Goal: Transaction & Acquisition: Purchase product/service

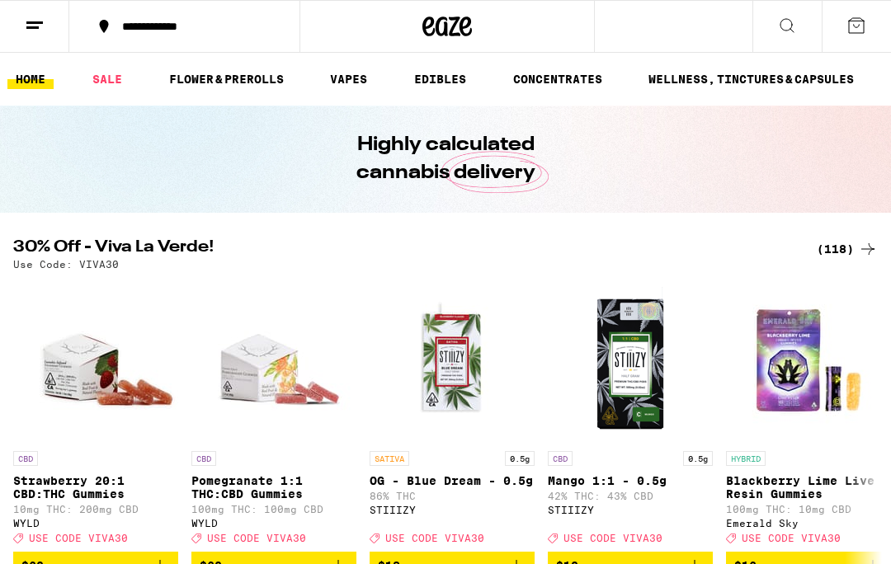
click at [35, 37] on button at bounding box center [34, 27] width 69 height 52
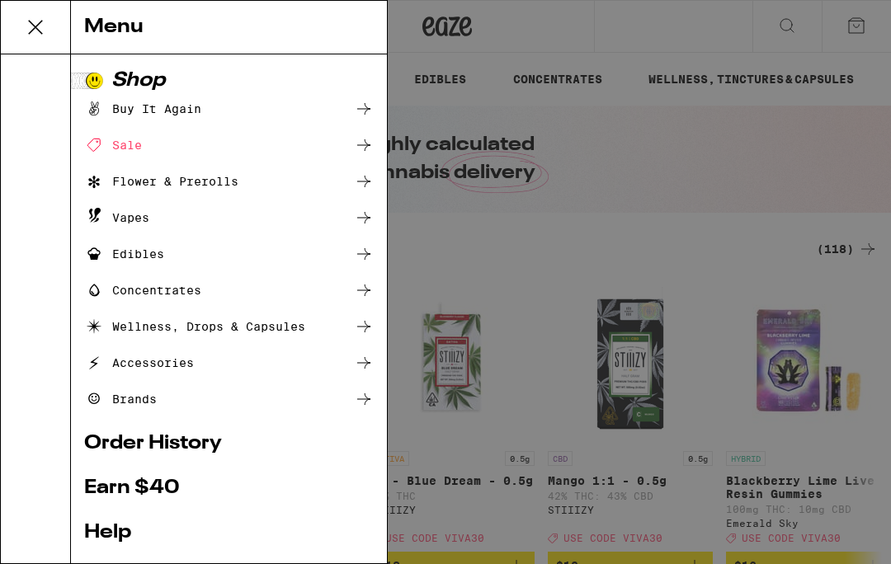
click at [43, 33] on icon at bounding box center [35, 27] width 33 height 33
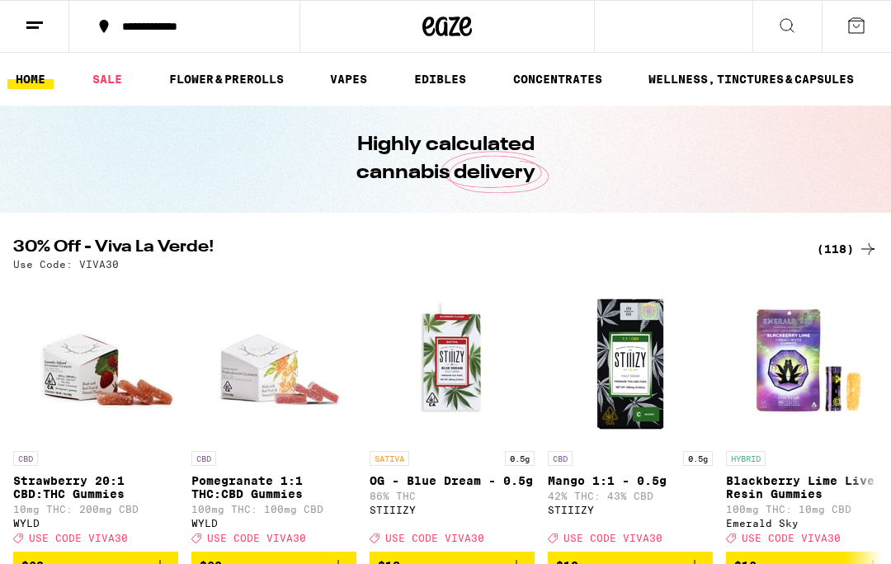
click at [36, 17] on icon at bounding box center [35, 26] width 20 height 20
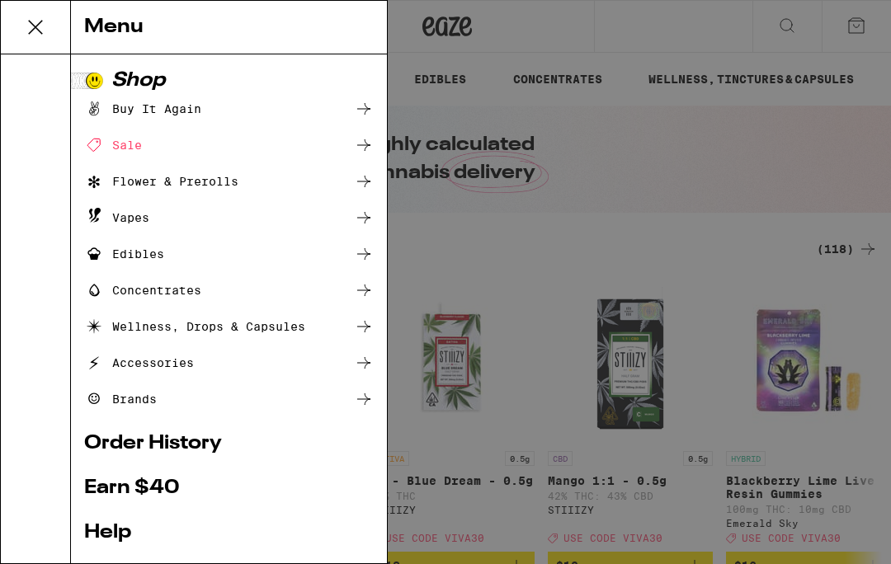
click at [193, 113] on div "Buy It Again" at bounding box center [142, 109] width 117 height 20
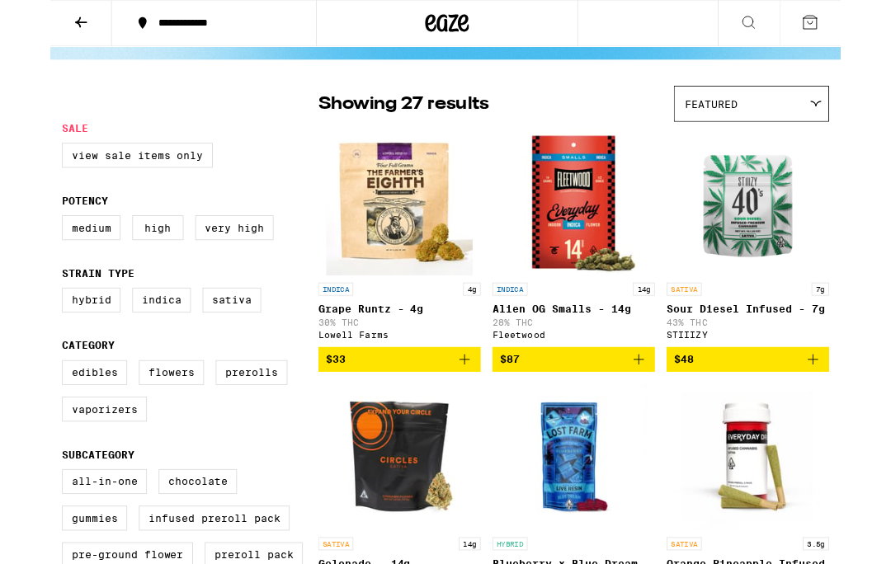
scroll to position [87, 0]
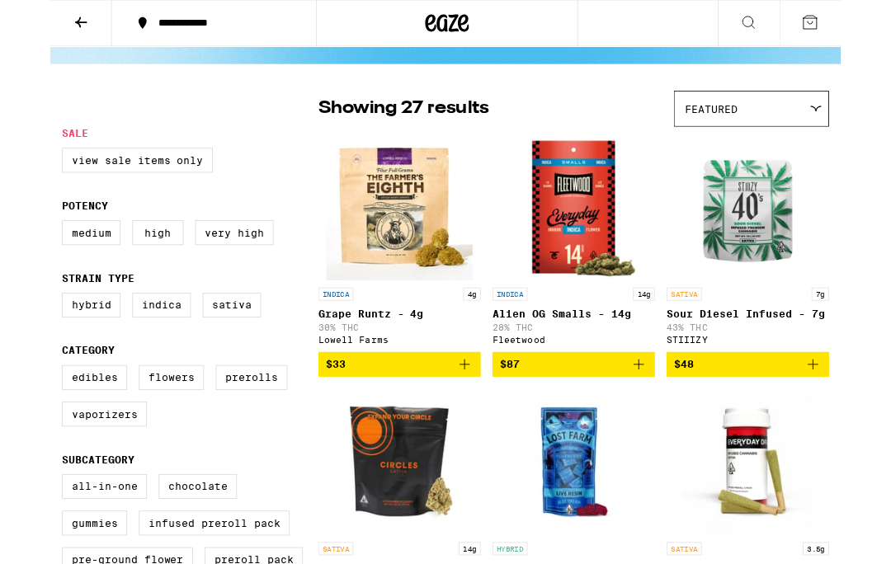
click at [466, 421] on icon "Add to bag" at bounding box center [467, 411] width 20 height 20
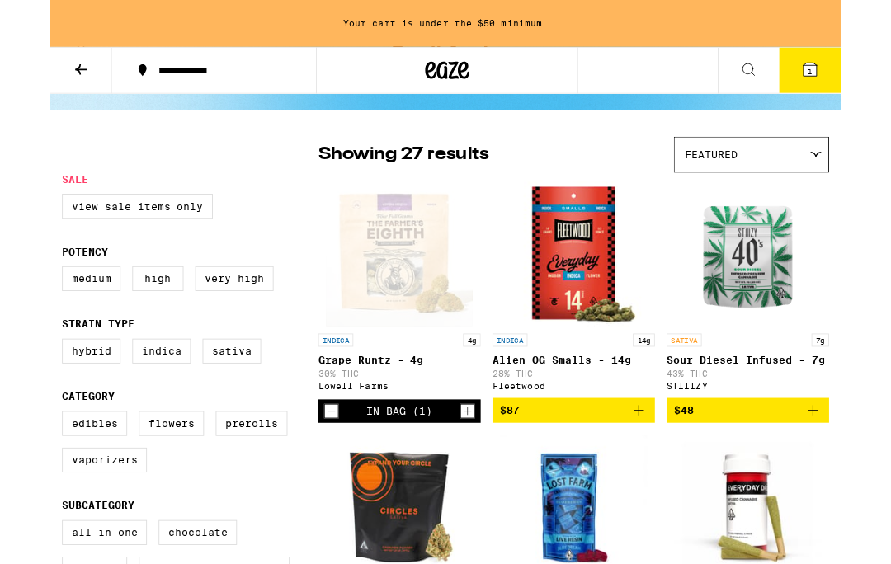
click at [465, 473] on icon "Increment" at bounding box center [470, 464] width 15 height 20
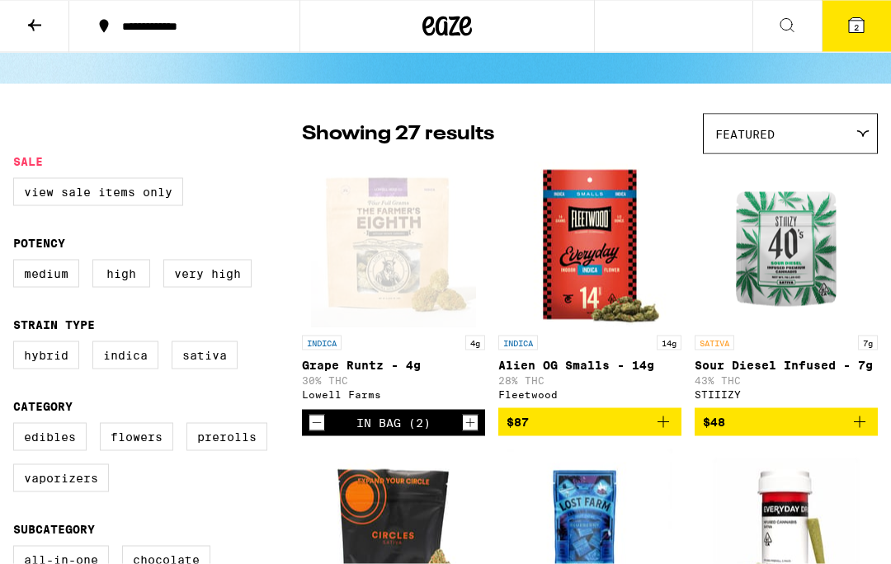
scroll to position [0, 0]
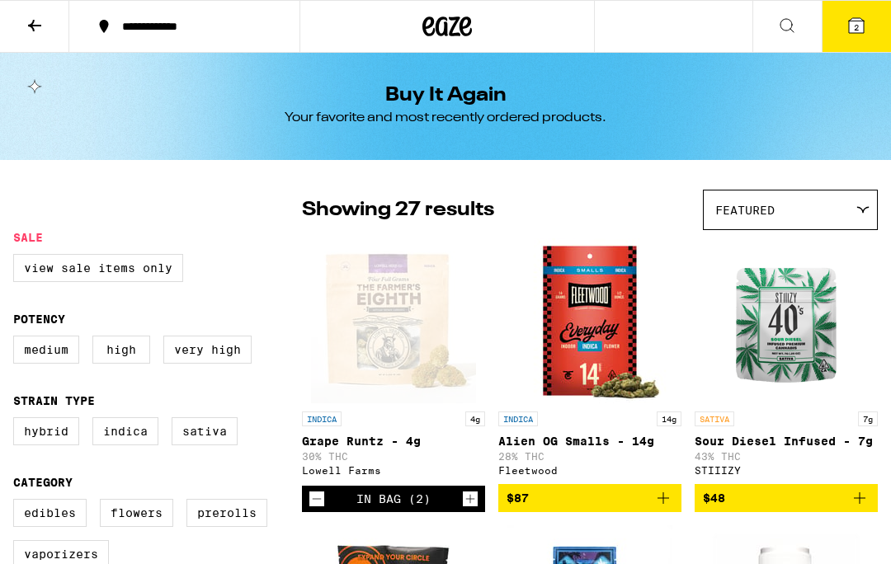
click at [797, 36] on button at bounding box center [786, 27] width 69 height 52
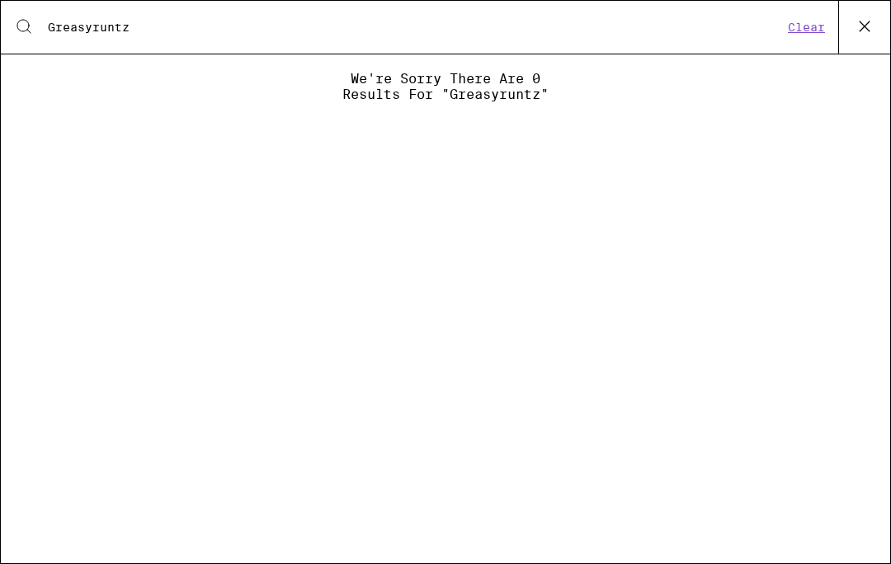
type input "Greasyruntz"
click at [821, 35] on button "Clear" at bounding box center [806, 27] width 47 height 15
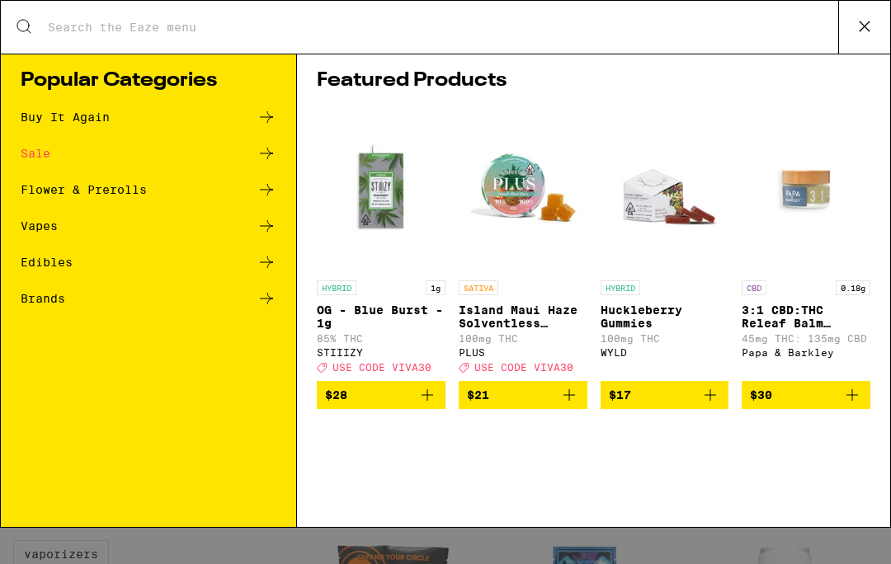
click at [864, 42] on button at bounding box center [864, 27] width 52 height 53
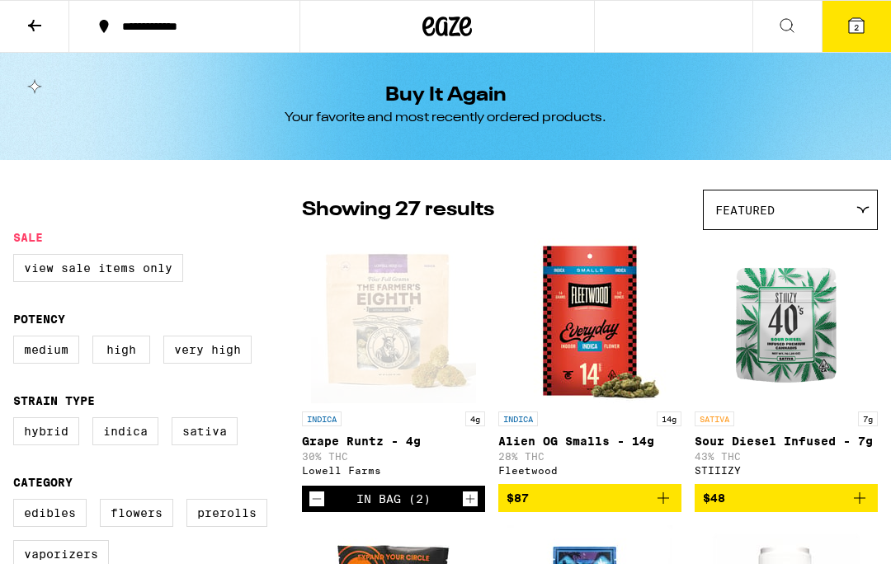
click at [864, 506] on icon "Add to bag" at bounding box center [859, 498] width 20 height 20
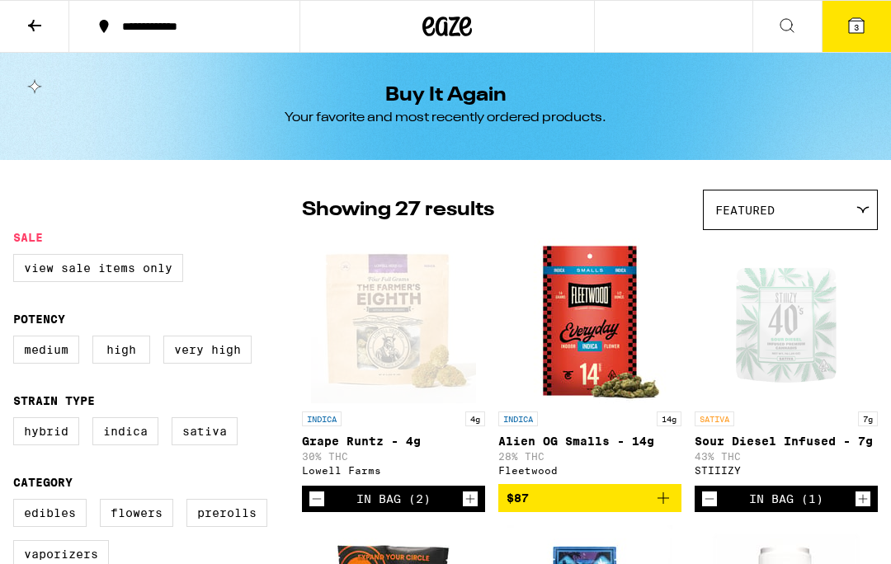
click at [858, 509] on icon "Increment" at bounding box center [862, 499] width 15 height 20
click at [863, 25] on icon at bounding box center [856, 25] width 15 height 15
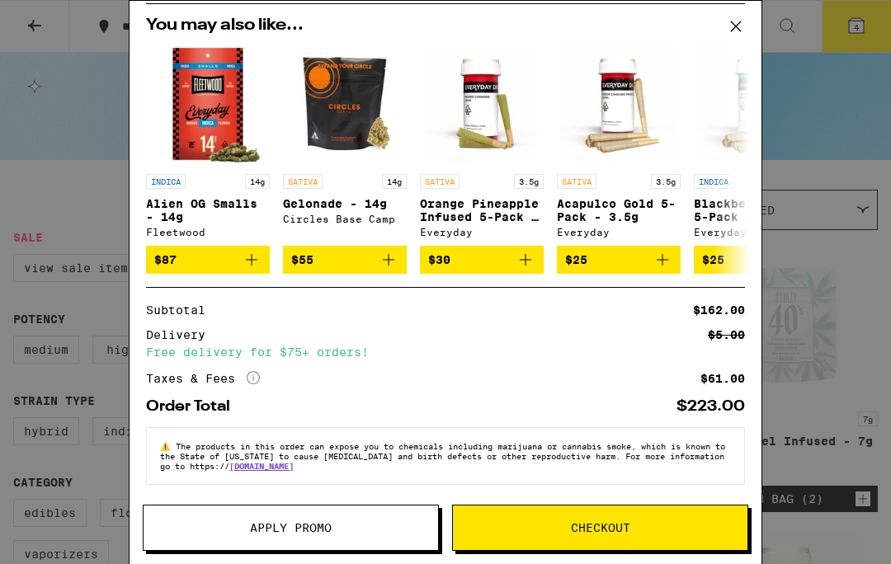
scroll to position [187, 0]
click at [749, 205] on p "Blackberry Kush 5-Pack - 3.5g" at bounding box center [756, 210] width 124 height 26
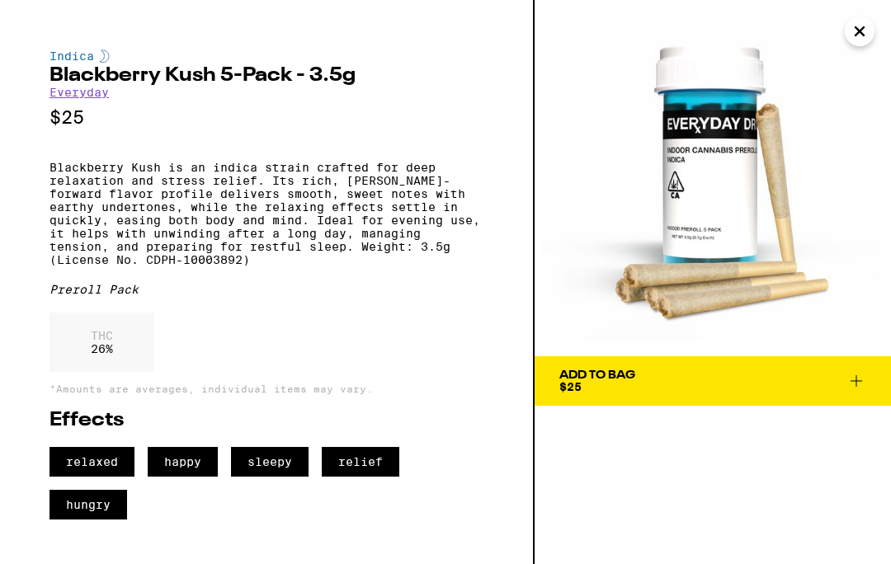
click at [878, 35] on img at bounding box center [712, 178] width 356 height 356
click at [875, 43] on img at bounding box center [712, 178] width 356 height 356
click at [866, 33] on icon "Close" at bounding box center [859, 31] width 20 height 25
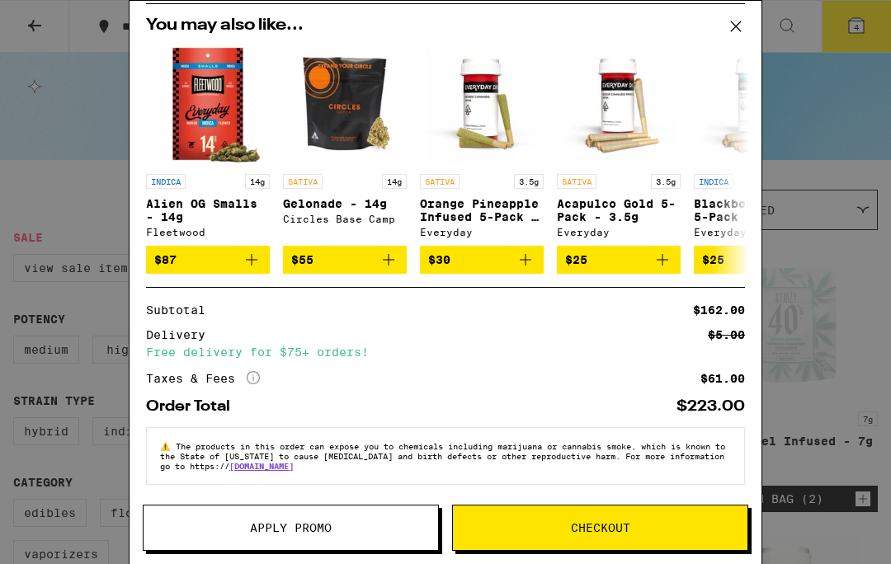
click at [340, 548] on button "Apply Promo" at bounding box center [291, 528] width 296 height 46
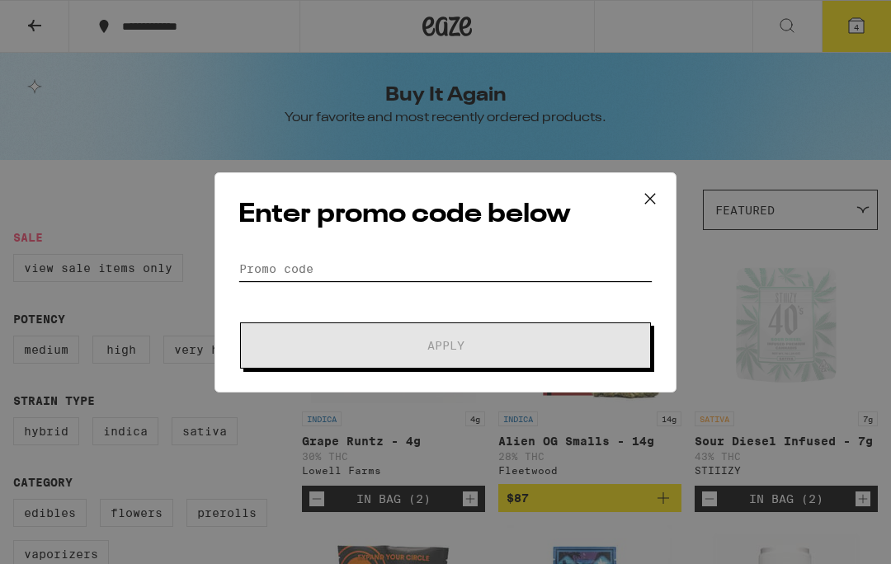
click at [304, 264] on input "Promo Code" at bounding box center [445, 268] width 414 height 25
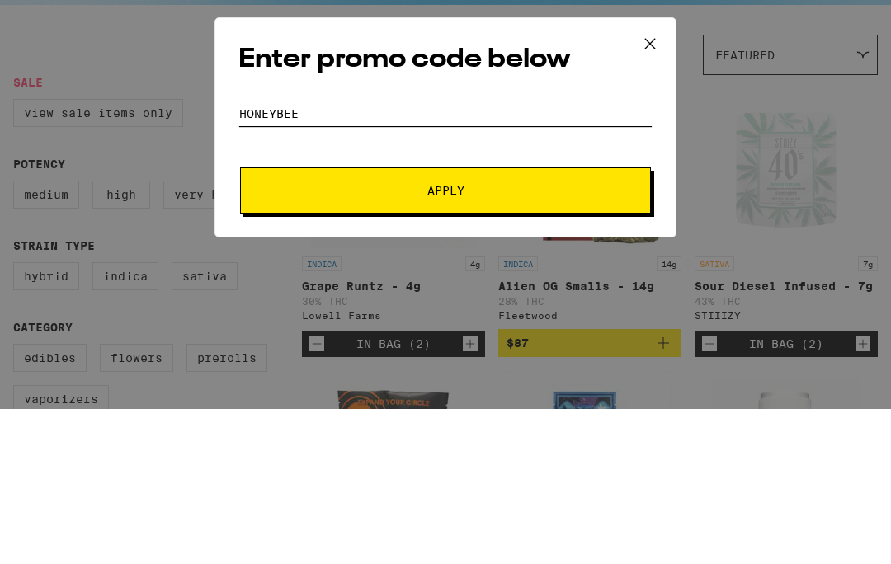
type input "Honeybee"
click at [468, 322] on button "Apply" at bounding box center [445, 345] width 411 height 46
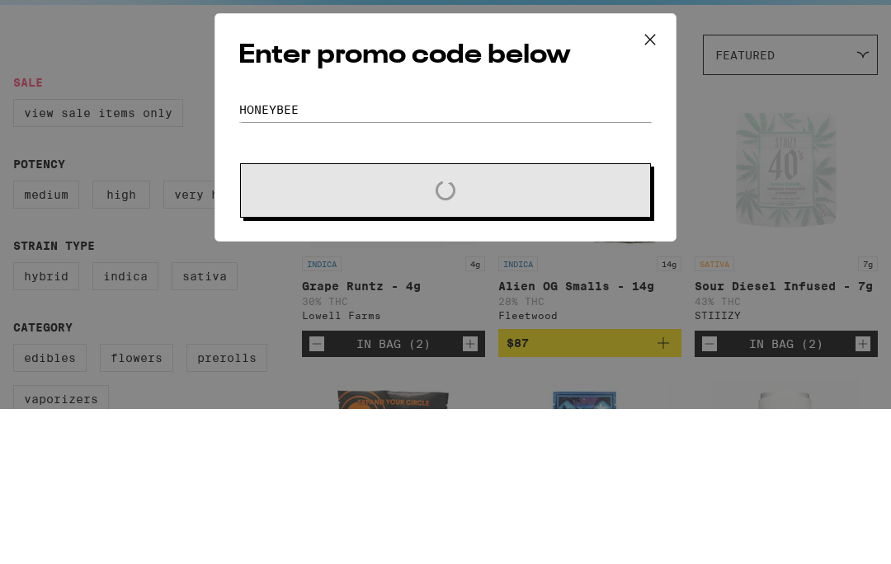
scroll to position [155, 0]
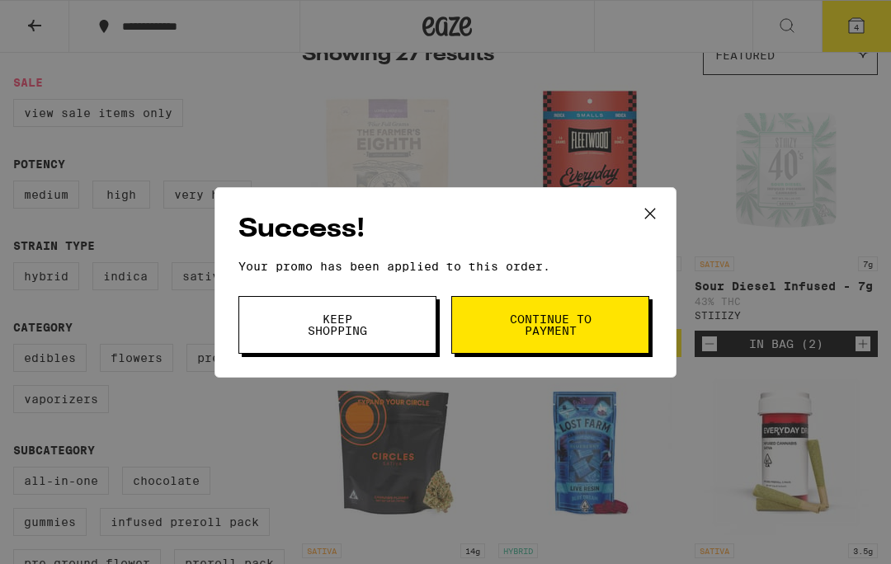
click at [613, 339] on button "Continue to payment" at bounding box center [550, 325] width 198 height 58
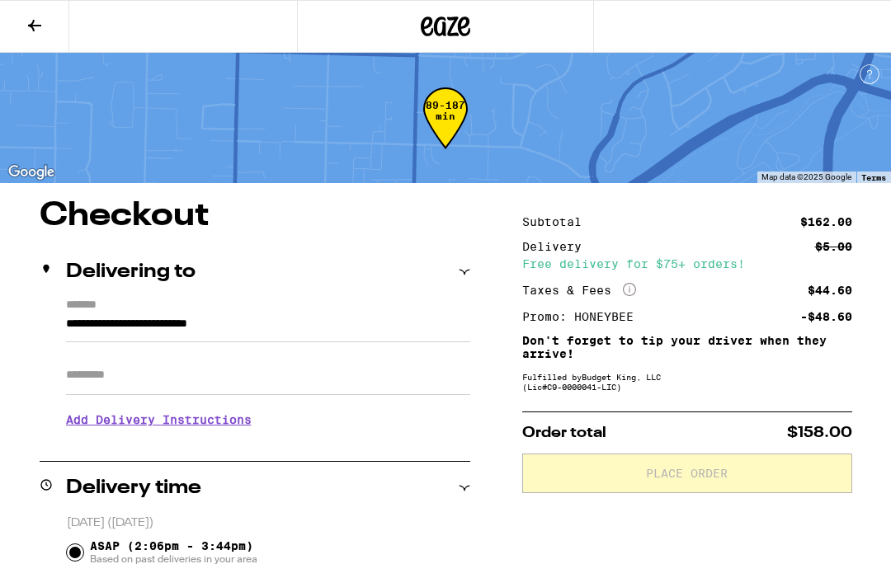
click at [116, 380] on input "Apt/Suite" at bounding box center [268, 375] width 404 height 40
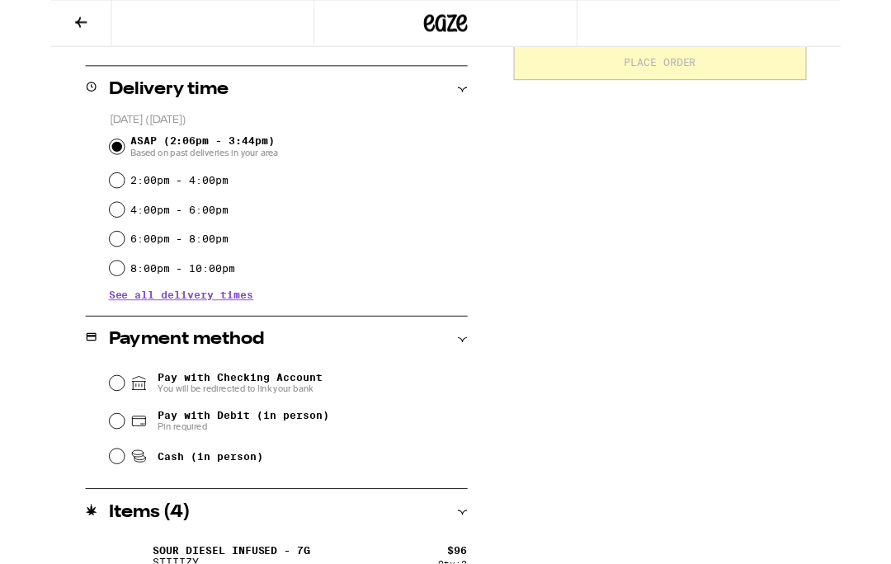
scroll to position [404, 0]
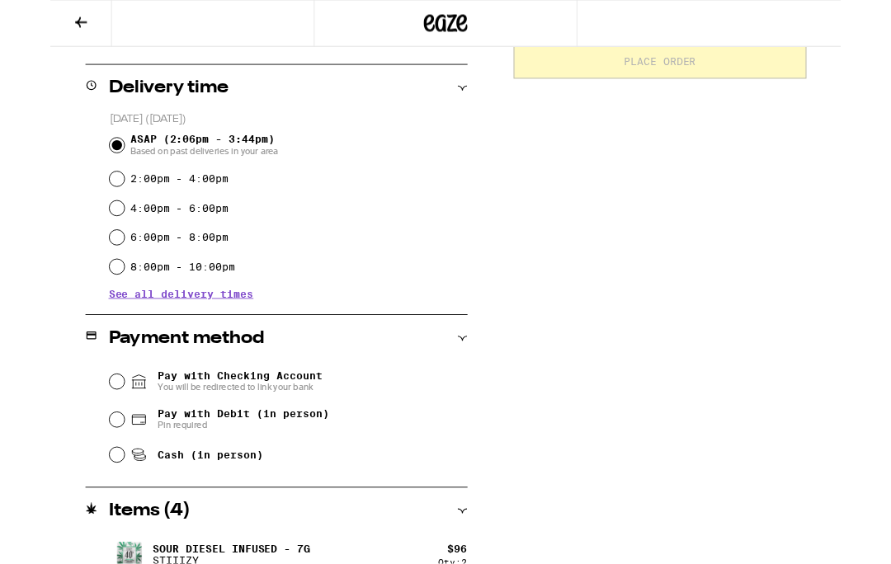
type input "*******"
click at [74, 474] on input "Pay with Debit (in person) Pin required" at bounding box center [75, 473] width 16 height 16
radio input "true"
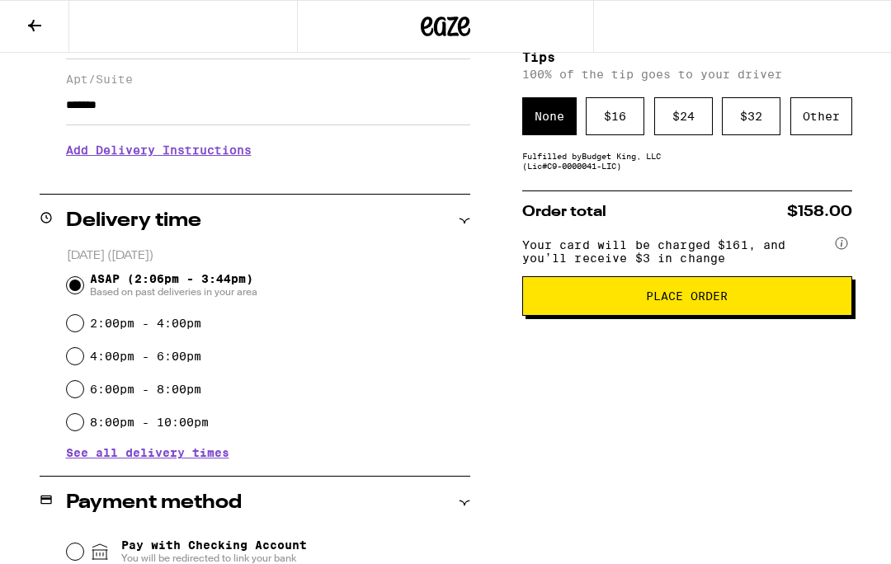
scroll to position [278, 0]
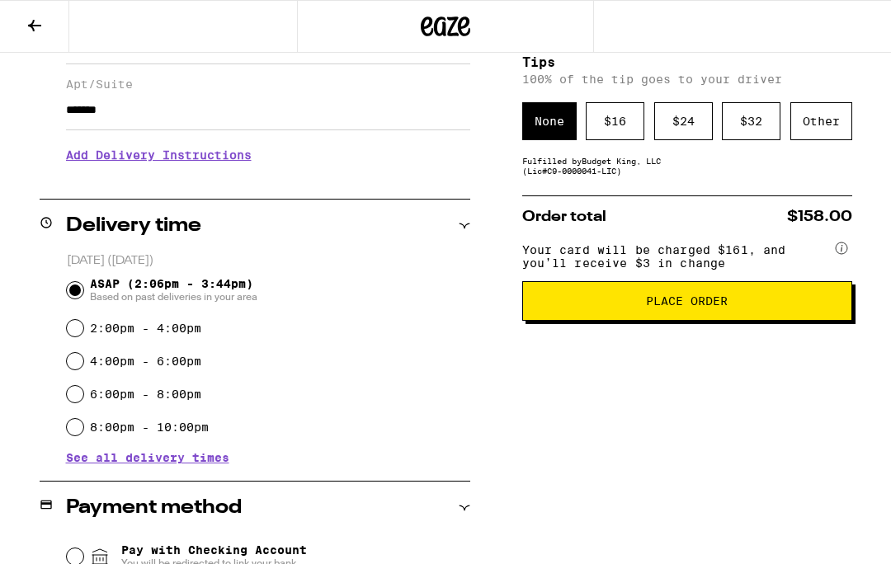
click at [816, 321] on button "Place Order" at bounding box center [687, 301] width 330 height 40
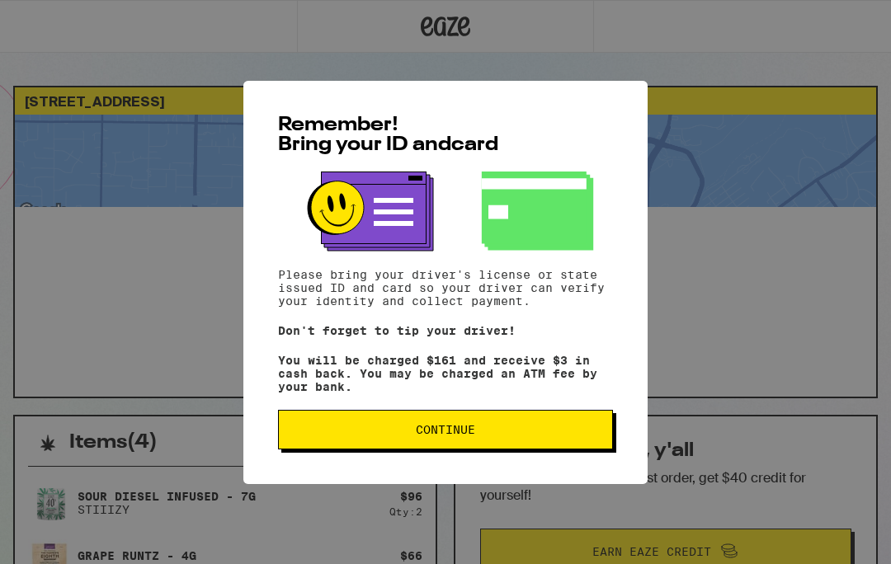
click at [526, 435] on span "Continue" at bounding box center [445, 430] width 307 height 12
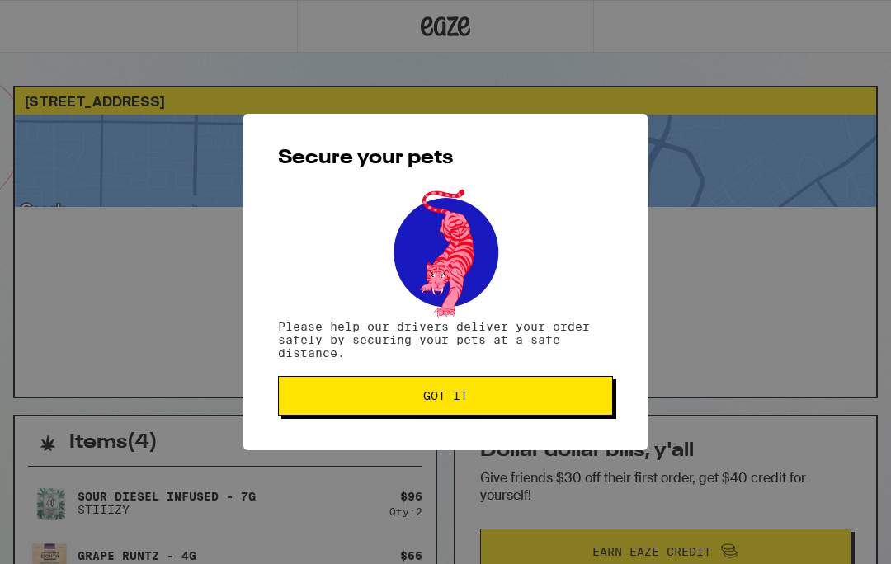
click at [526, 435] on div "Secure your pets Please help our drivers deliver your order safely by securing …" at bounding box center [445, 282] width 404 height 336
click at [563, 402] on span "Got it" at bounding box center [445, 396] width 307 height 12
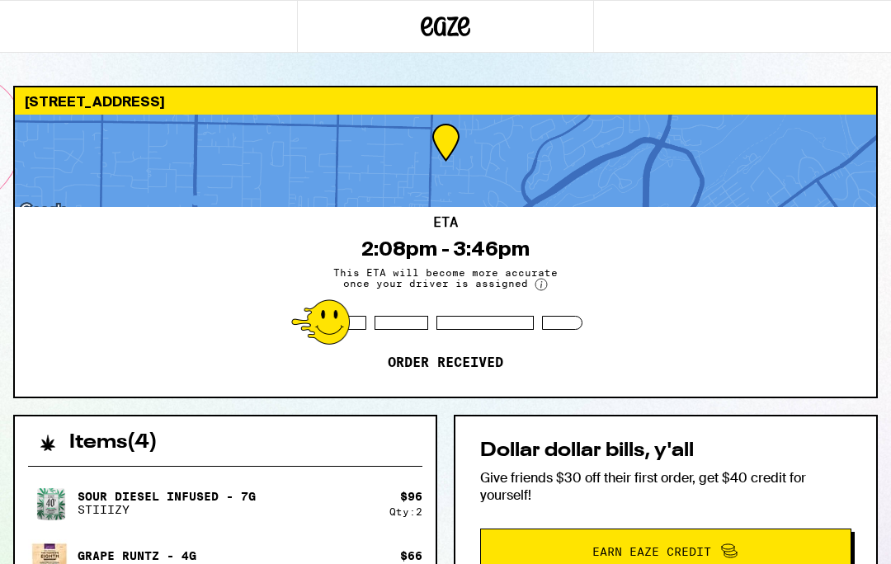
click at [780, 300] on div "ETA 2:08pm - 3:46pm This ETA will become more accurate once your driver is assi…" at bounding box center [445, 302] width 861 height 190
